Goal: Complete application form

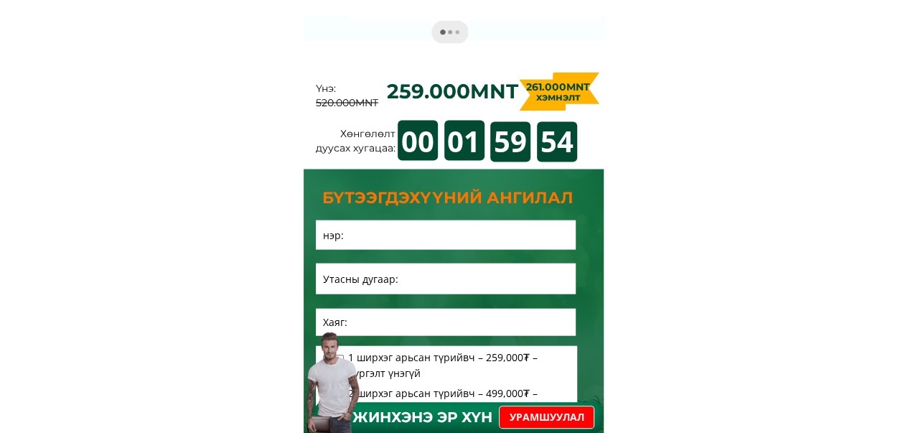
scroll to position [7104, 0]
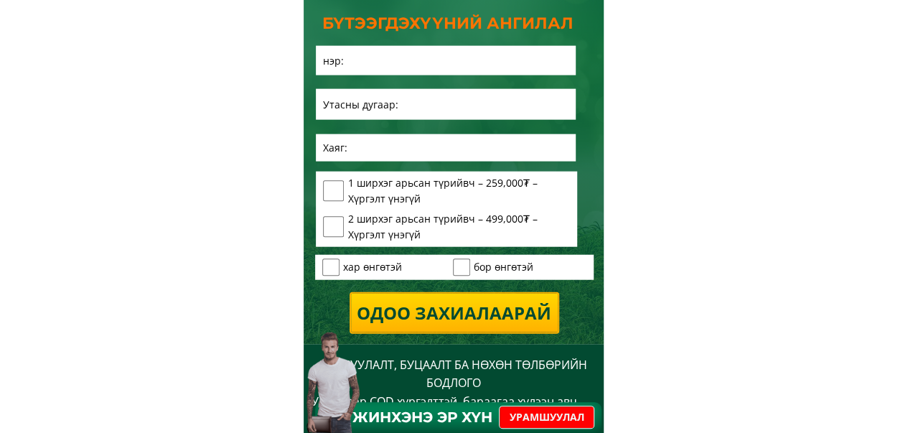
click at [441, 105] on input "tel" at bounding box center [445, 104] width 253 height 31
type input "0832999236"
type input "[PERSON_NAME] [PERSON_NAME]"
click at [326, 273] on input "checkbox" at bounding box center [331, 267] width 18 height 18
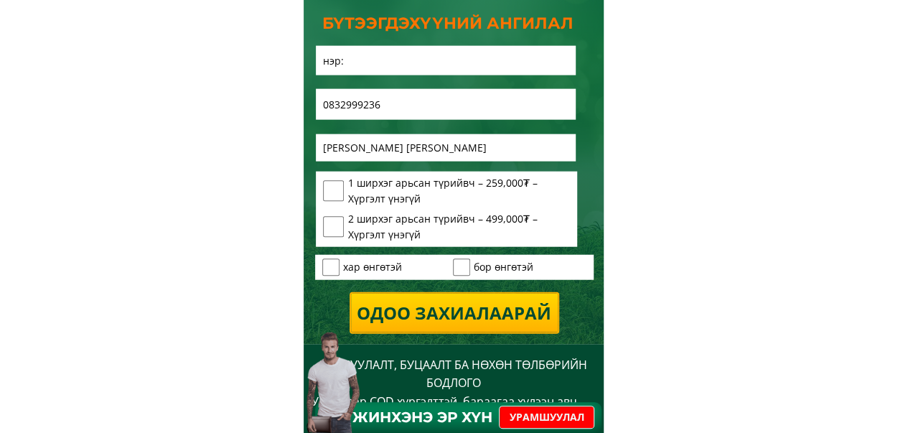
checkbox input "true"
click at [337, 221] on input "checkbox" at bounding box center [334, 227] width 22 height 22
checkbox input "true"
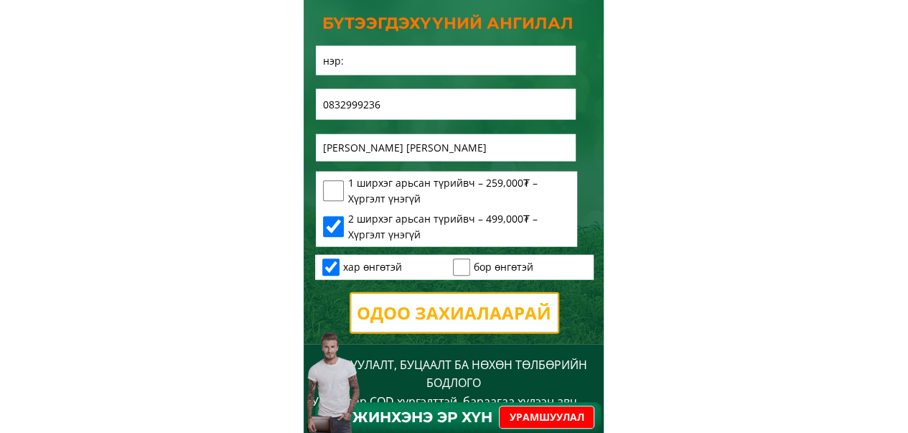
click at [403, 306] on p "Одоо захиалаарай" at bounding box center [453, 312] width 207 height 39
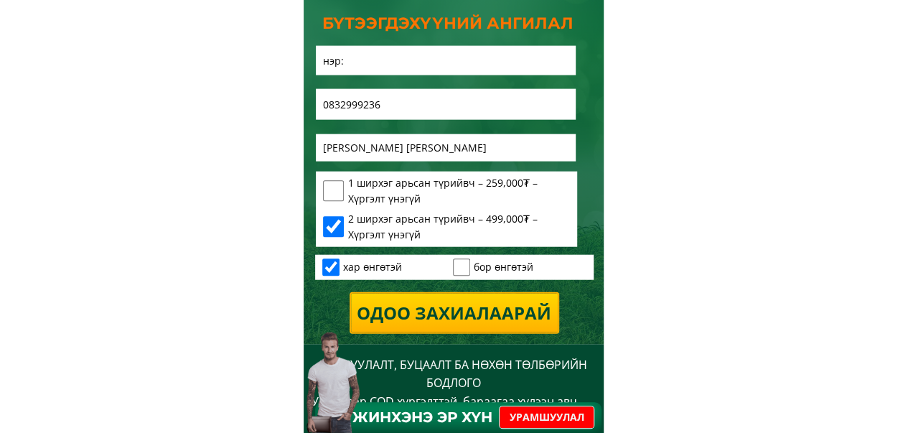
click at [354, 63] on input "text" at bounding box center [445, 60] width 253 height 29
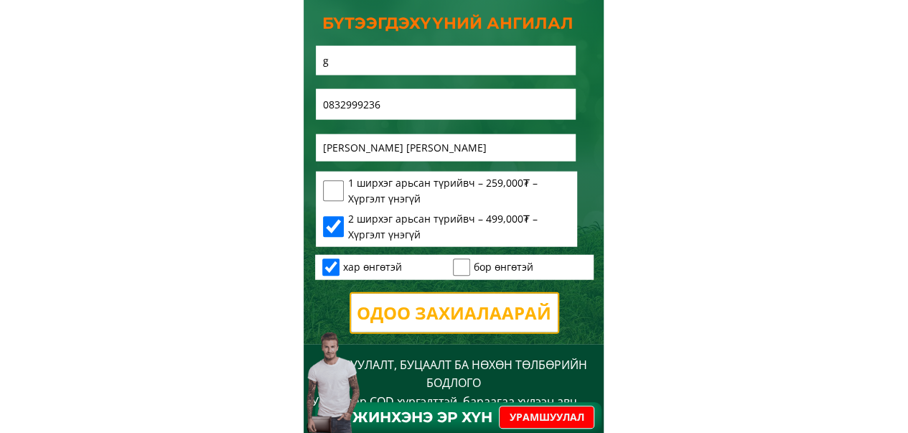
type input "g"
click at [446, 306] on p "Одоо захиалаарай" at bounding box center [453, 312] width 207 height 39
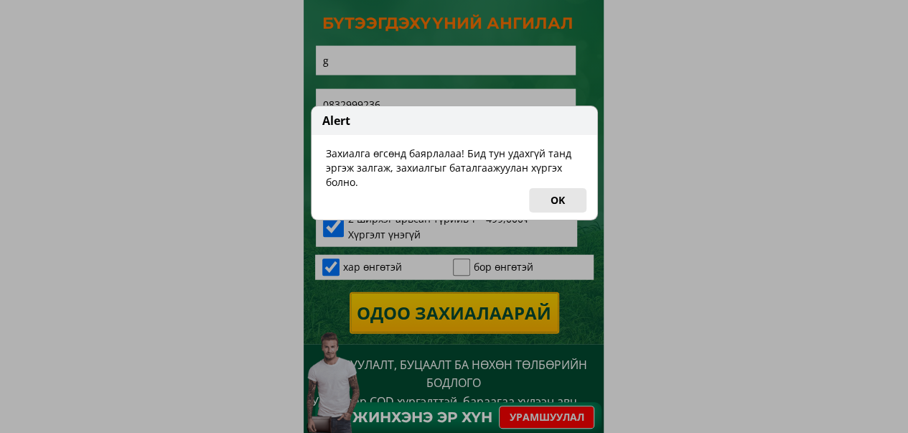
click at [535, 199] on button "OK" at bounding box center [557, 200] width 57 height 24
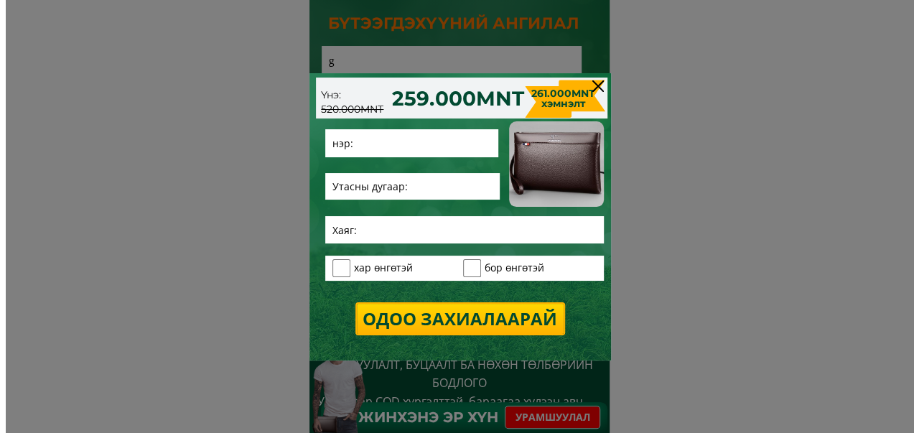
scroll to position [0, 0]
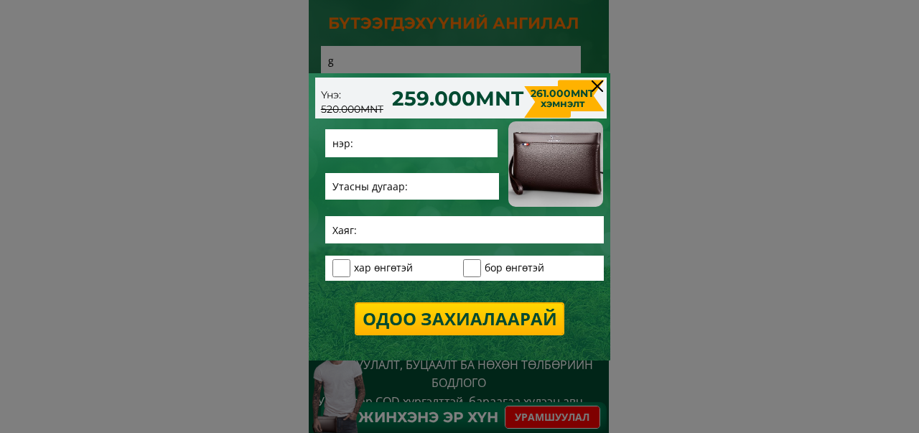
click at [598, 82] on div at bounding box center [596, 85] width 11 height 11
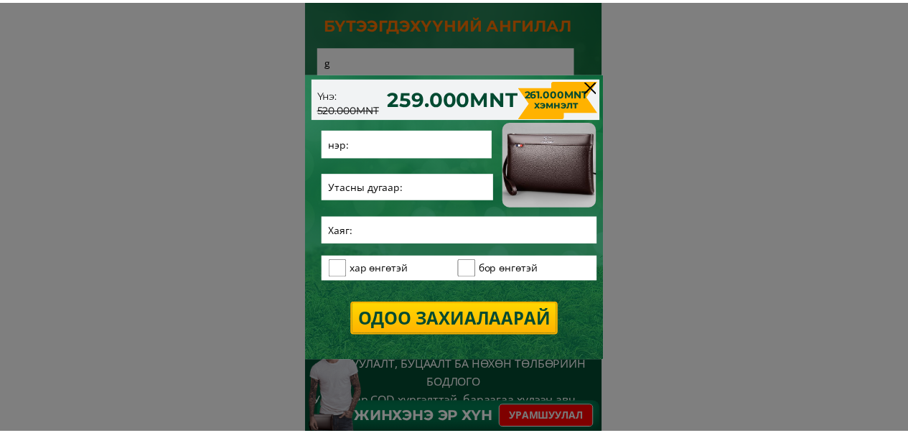
scroll to position [7104, 0]
